Goal: Task Accomplishment & Management: Use online tool/utility

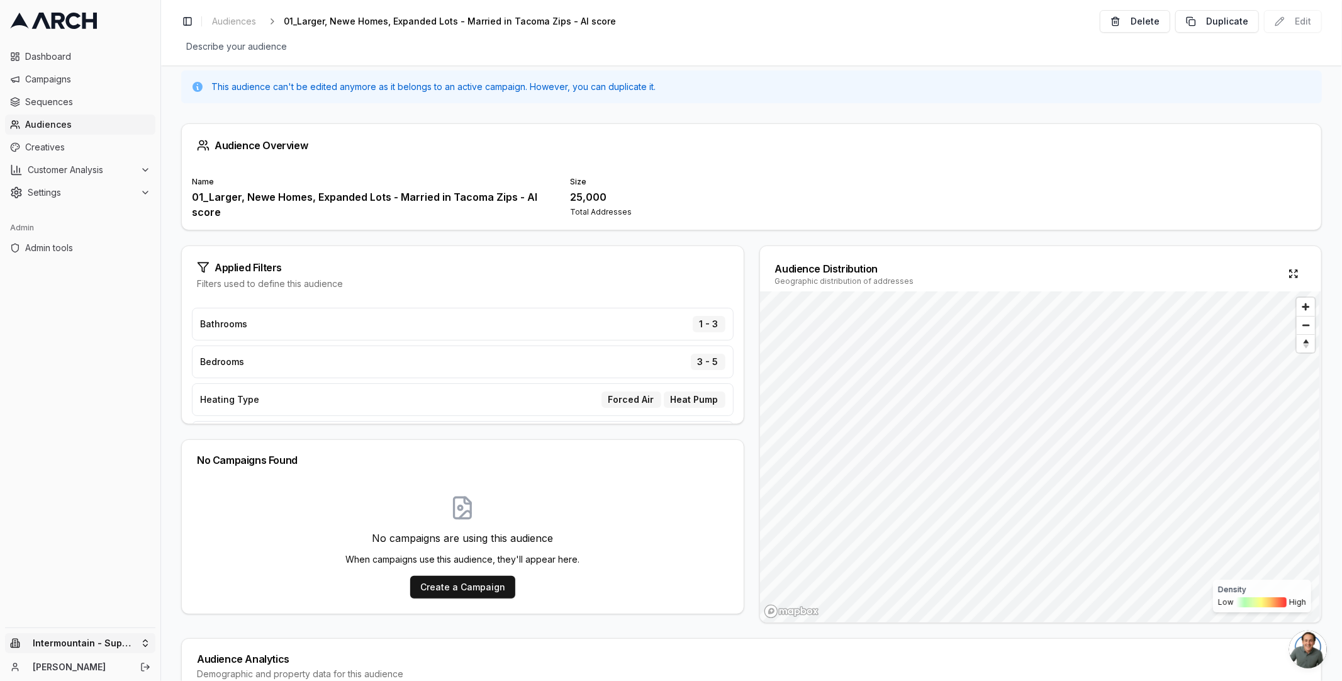
click at [136, 642] on html "Dashboard Campaigns Sequences Audiences Creatives Customer Analysis Settings Ad…" at bounding box center [671, 340] width 1342 height 681
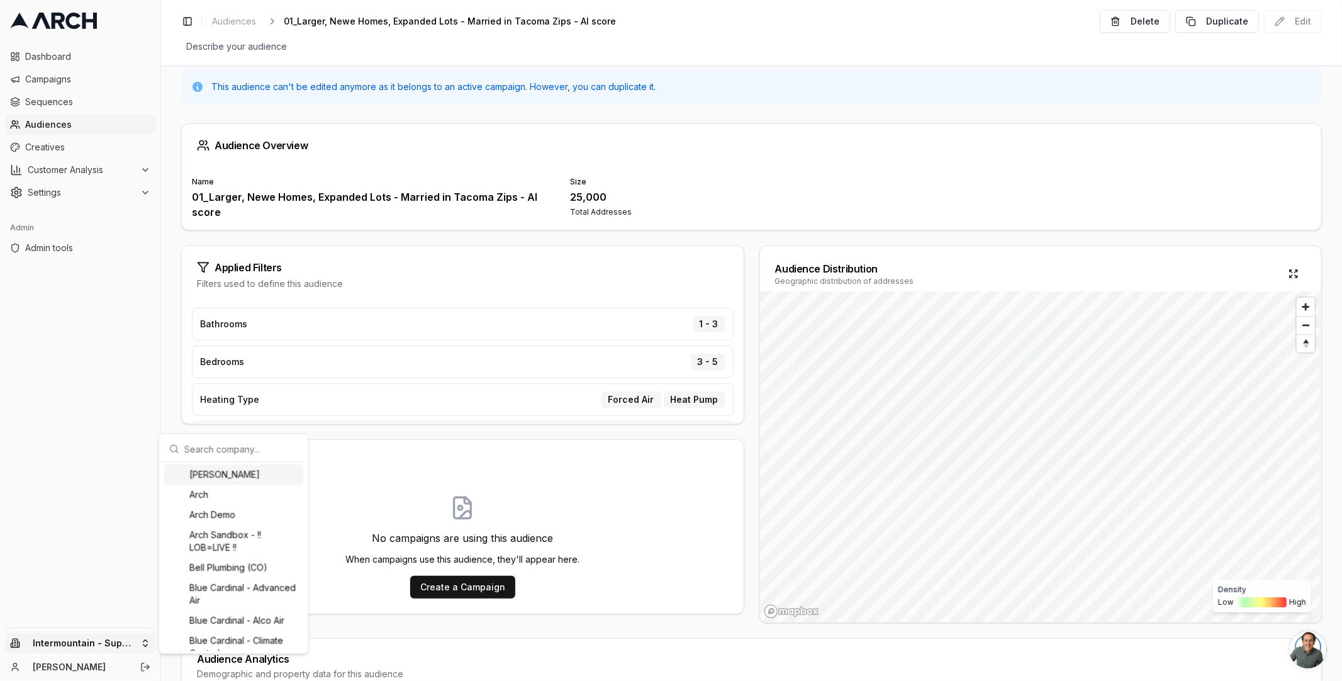
click at [257, 433] on div "Albert Nahman Arch Arch Demo Arch Sandbox - !! LOB=LIVE !! Bell Plumbing (CO) B…" at bounding box center [234, 543] width 150 height 221
click at [246, 452] on input "text" at bounding box center [241, 448] width 114 height 25
type input "pacif"
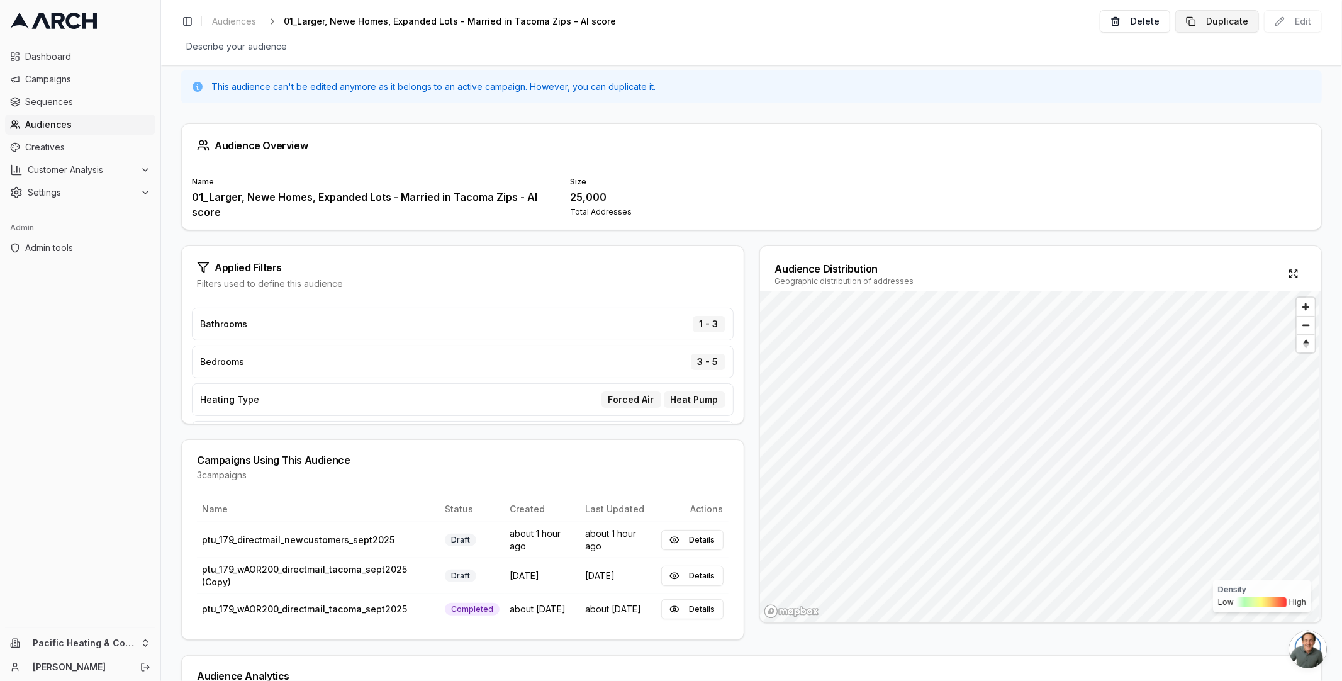
click at [1253, 22] on button "Duplicate" at bounding box center [1217, 21] width 84 height 23
